Goal: Task Accomplishment & Management: Use online tool/utility

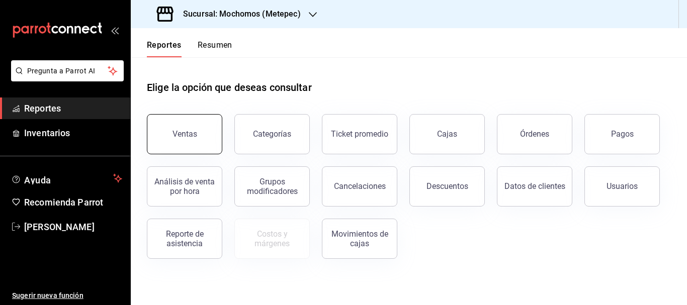
click at [186, 131] on div "Ventas" at bounding box center [184, 134] width 25 height 10
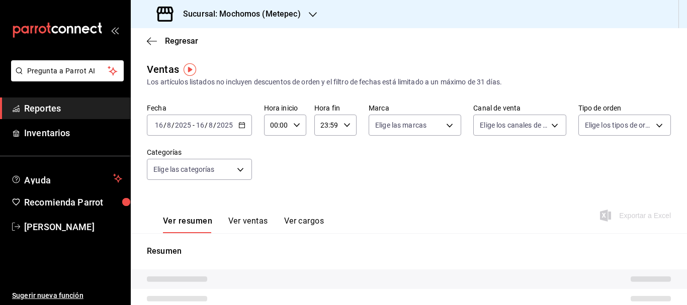
type input "PARROT,UBER_EATS,RAPPI,DIDI_FOOD,ONLINE"
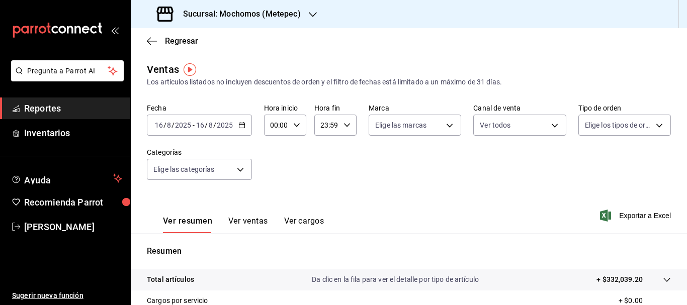
click at [240, 129] on div "2025-08-16 16 / 8 / 2025 - 2025-08-16 16 / 8 / 2025" at bounding box center [199, 125] width 105 height 21
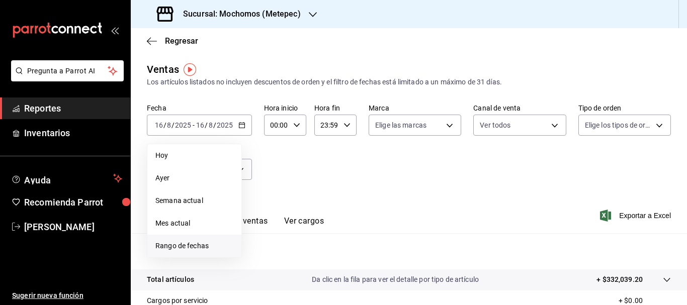
click at [195, 243] on span "Rango de fechas" at bounding box center [194, 246] width 78 height 11
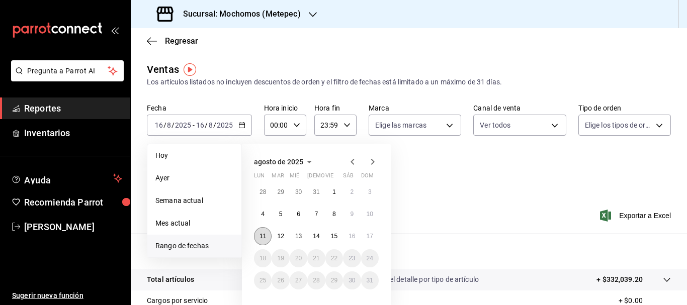
click at [267, 236] on button "11" at bounding box center [263, 236] width 18 height 18
click at [366, 233] on abbr "17" at bounding box center [369, 236] width 7 height 7
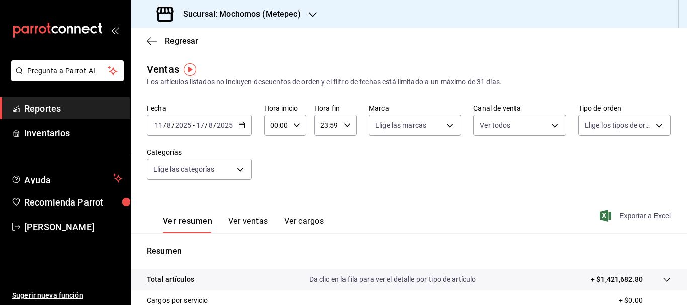
click at [625, 217] on span "Exportar a Excel" at bounding box center [636, 216] width 69 height 12
click at [442, 127] on body "Pregunta a Parrot AI Reportes Inventarios Ayuda Recomienda Parrot Cristian Merc…" at bounding box center [343, 152] width 687 height 305
click at [417, 163] on span "Ver todas" at bounding box center [409, 164] width 31 height 11
type input "2365f74e-aa6b-4392-bdf2-72765591bddf"
checkbox input "true"
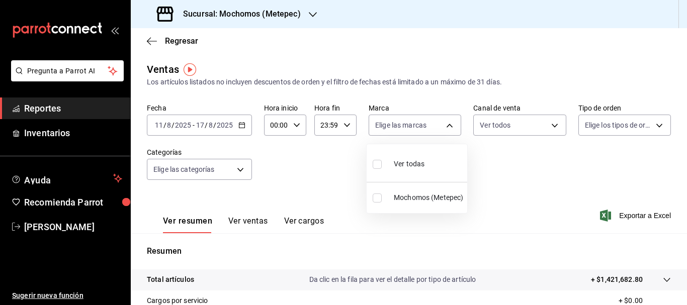
checkbox input "true"
click at [654, 124] on div at bounding box center [343, 152] width 687 height 305
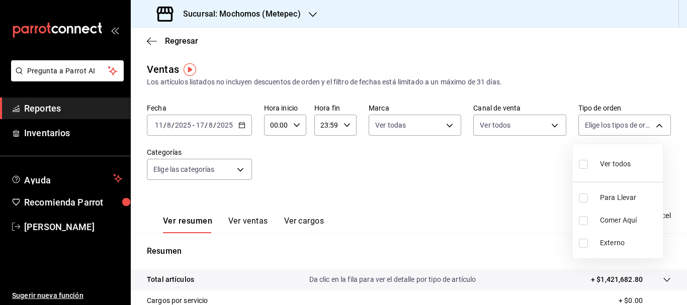
click at [654, 124] on body "Pregunta a Parrot AI Reportes Inventarios Ayuda Recomienda Parrot Cristian Merc…" at bounding box center [343, 152] width 687 height 305
click at [592, 176] on li "Ver todos" at bounding box center [617, 163] width 90 height 30
type input "3a236ed8-2e24-47ca-8e59-ead494492482,da8509e8-5fca-4f62-958e-973104937870,EXTER…"
checkbox input "true"
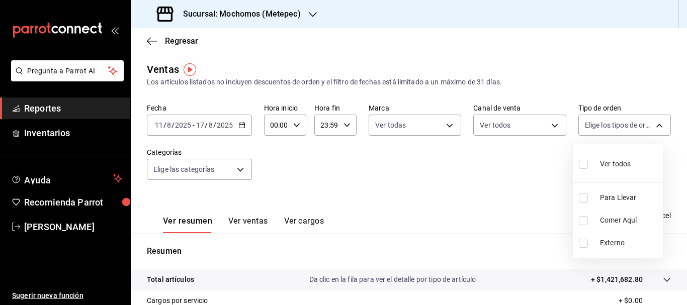
checkbox input "true"
click at [239, 163] on div at bounding box center [343, 152] width 687 height 305
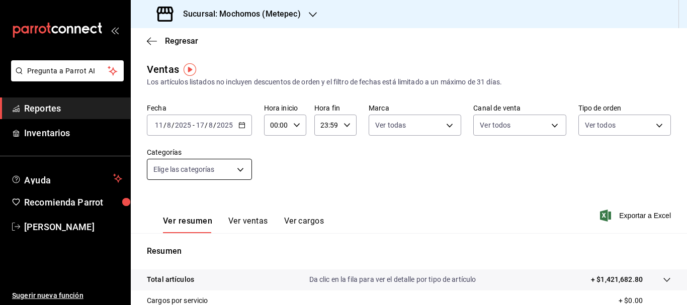
click at [239, 167] on body "Pregunta a Parrot AI Reportes Inventarios Ayuda Recomienda Parrot Cristian Merc…" at bounding box center [343, 152] width 687 height 305
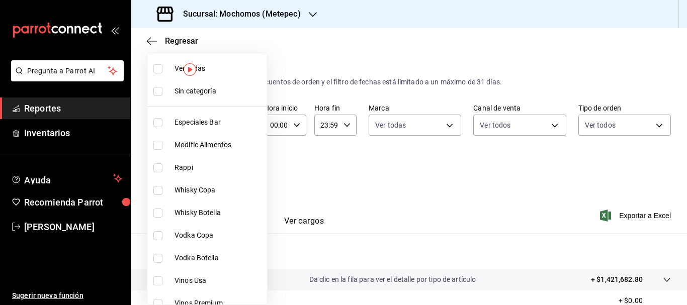
click at [219, 69] on span "Ver todas" at bounding box center [218, 68] width 88 height 11
type input "c9cbc288-c827-488d-81f5-370afefb1912,46081463-7037-4dd2-a9ab-e56ff6a8fa7c,bf958…"
checkbox input "true"
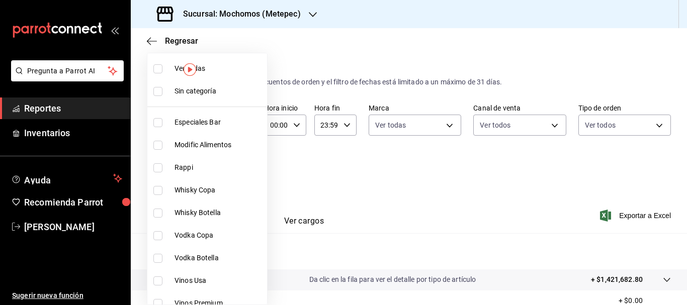
checkbox input "true"
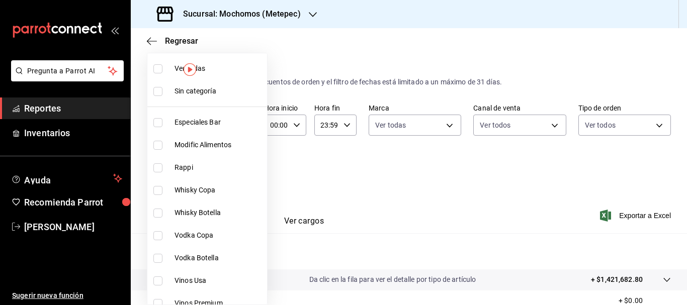
checkbox input "true"
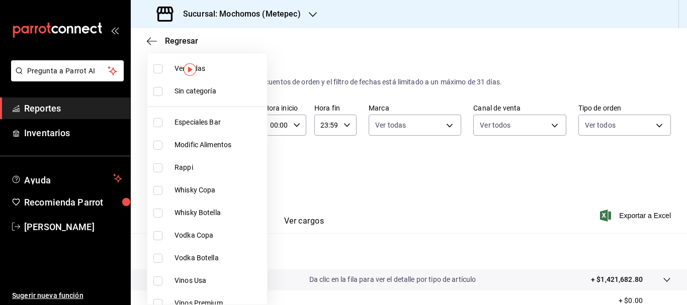
checkbox input "true"
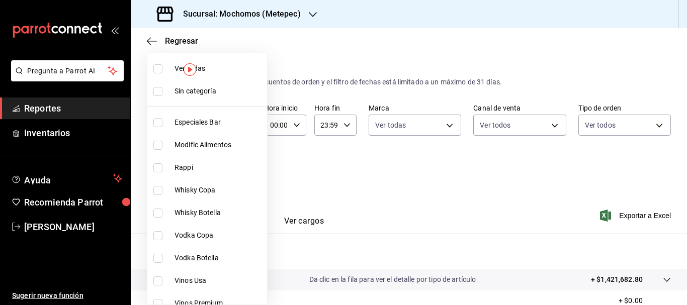
checkbox input "true"
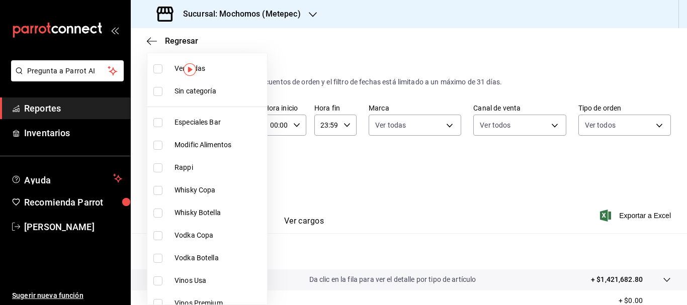
checkbox input "true"
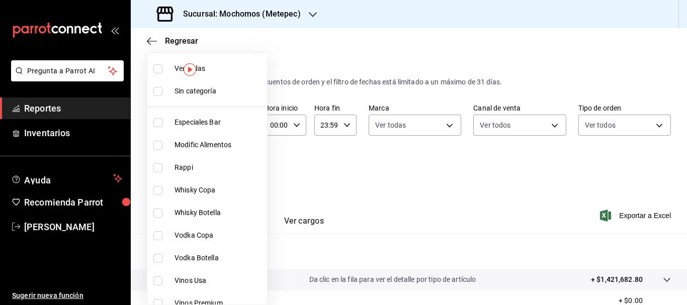
checkbox input "true"
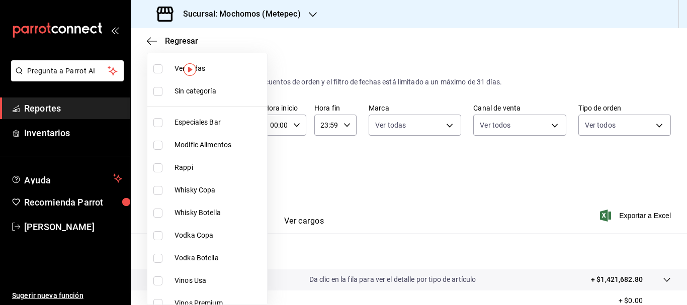
checkbox input "true"
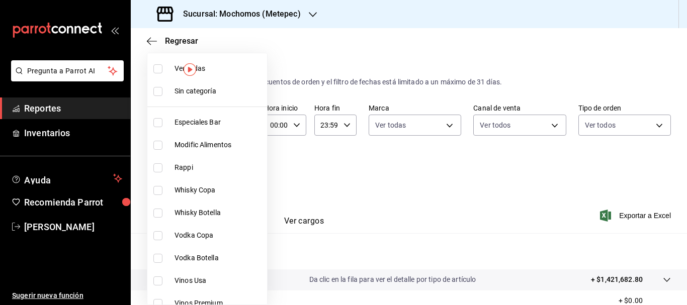
checkbox input "true"
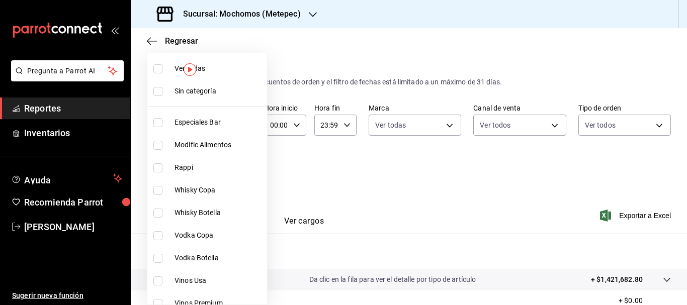
checkbox input "true"
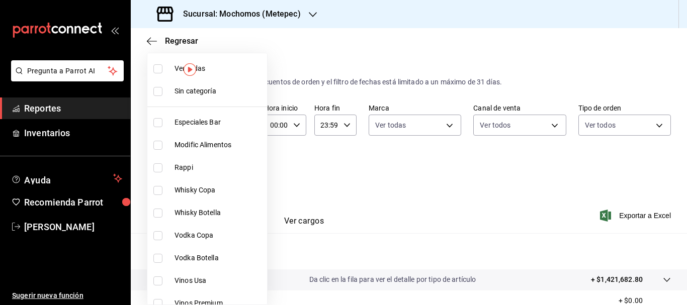
checkbox input "true"
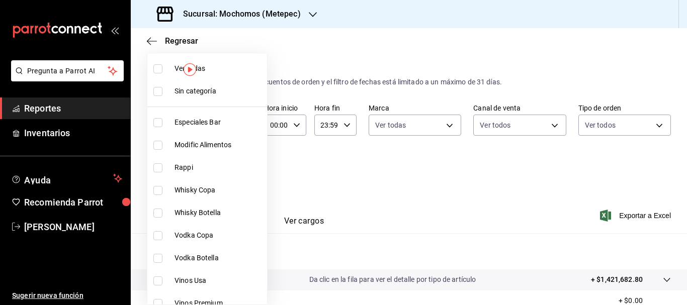
checkbox input "true"
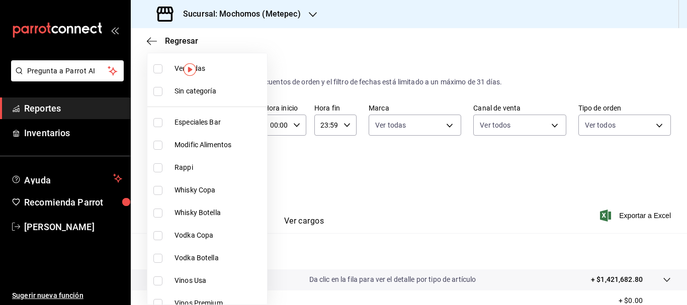
checkbox input "true"
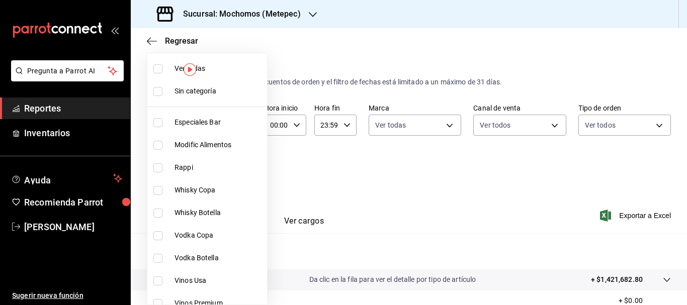
checkbox input "true"
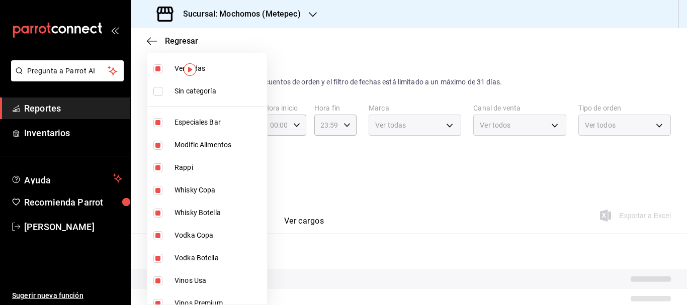
click at [220, 83] on li "Sin categoría" at bounding box center [207, 91] width 120 height 23
checkbox input "true"
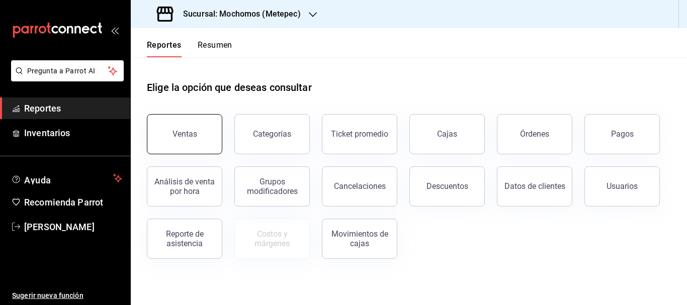
click at [192, 140] on button "Ventas" at bounding box center [184, 134] width 75 height 40
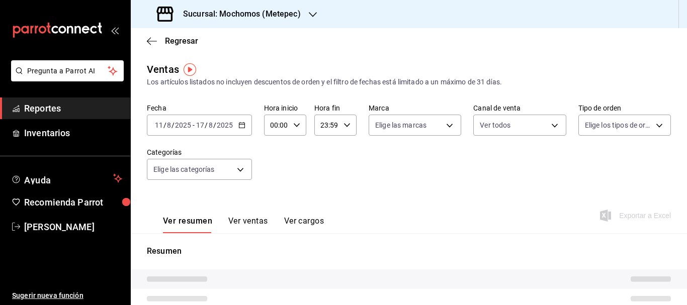
type input "PARROT,UBER_EATS,RAPPI,DIDI_FOOD,ONLINE"
